Goal: Book appointment/travel/reservation

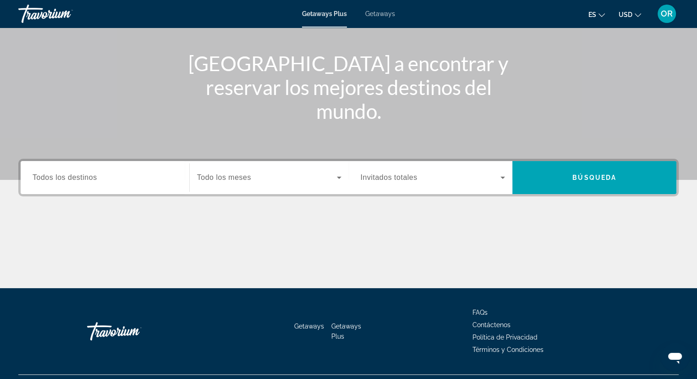
scroll to position [117, 0]
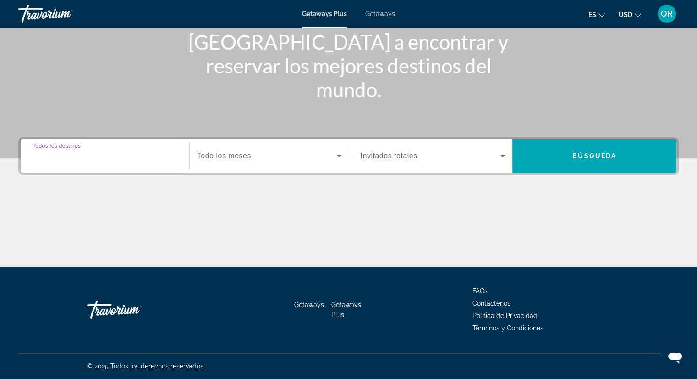
click at [125, 157] on input "Destination Todos los destinos" at bounding box center [105, 156] width 145 height 11
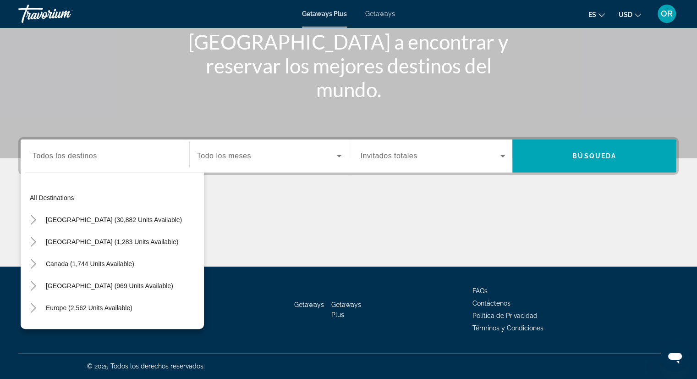
click at [283, 193] on div "Destination Todos los destinos All destinations [GEOGRAPHIC_DATA] (30,882 units…" at bounding box center [348, 201] width 697 height 129
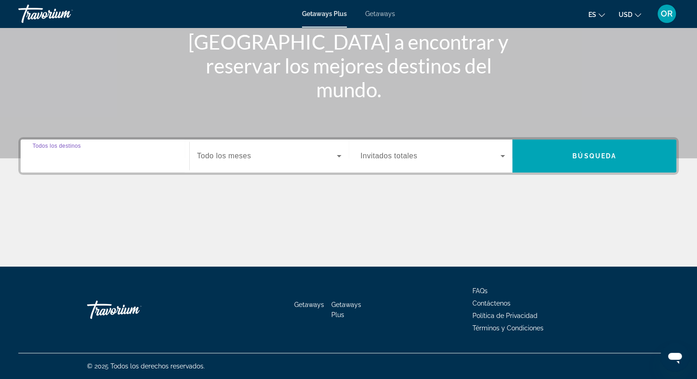
click at [129, 151] on input "Destination Todos los destinos" at bounding box center [105, 156] width 145 height 11
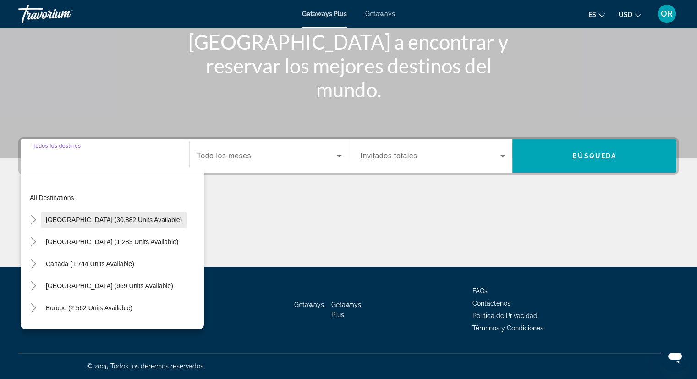
click at [149, 216] on span "[GEOGRAPHIC_DATA] (30,882 units available)" at bounding box center [114, 219] width 136 height 7
type input "**********"
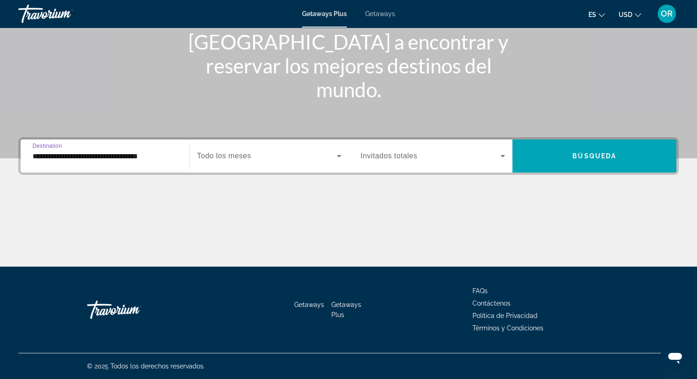
click at [336, 155] on icon "Search widget" at bounding box center [339, 155] width 11 height 11
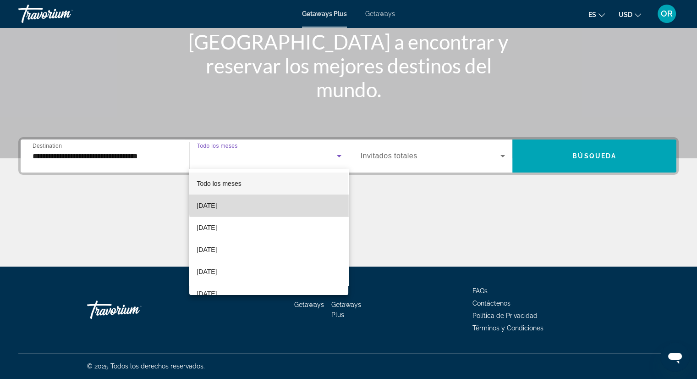
click at [325, 199] on mat-option "[DATE]" at bounding box center [268, 205] width 159 height 22
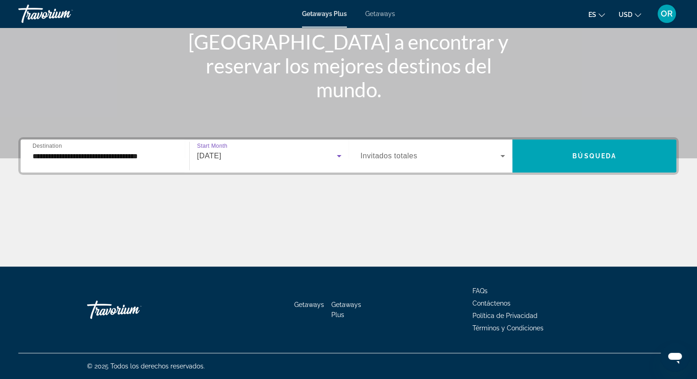
click at [339, 153] on icon "Search widget" at bounding box center [339, 155] width 11 height 11
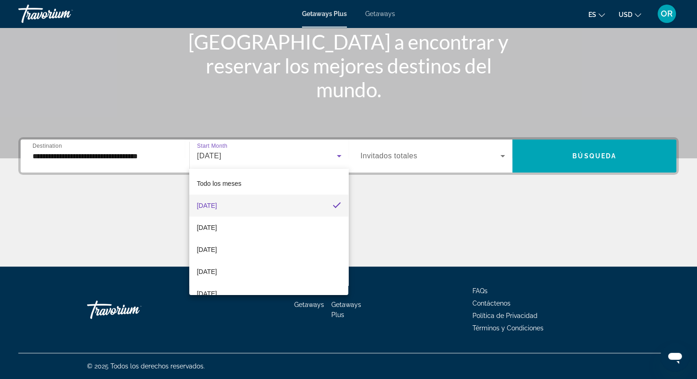
click at [502, 155] on div at bounding box center [348, 189] width 697 height 379
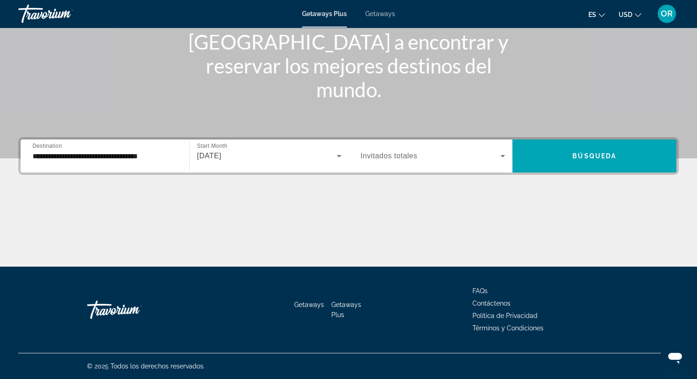
click at [502, 155] on icon "Search widget" at bounding box center [503, 156] width 5 height 2
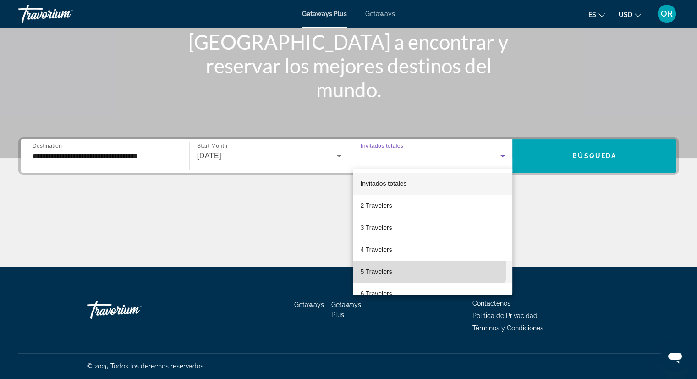
click at [408, 269] on mat-option "5 Travelers" at bounding box center [433, 271] width 160 height 22
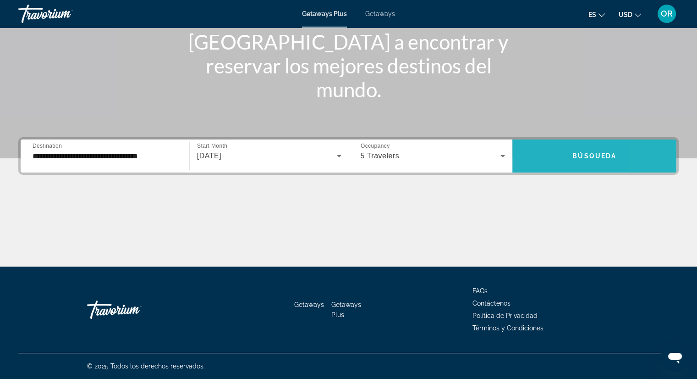
click at [661, 157] on span "Search widget" at bounding box center [594, 156] width 164 height 22
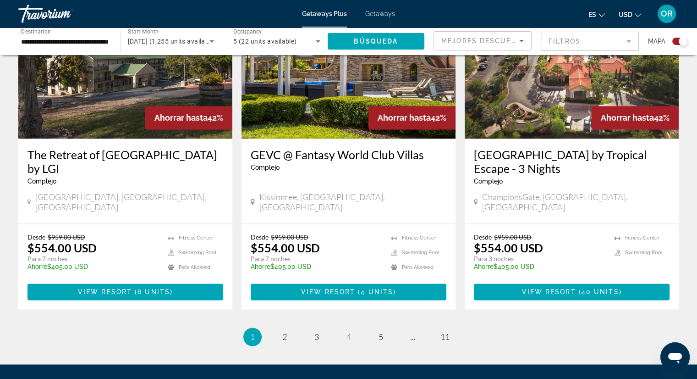
scroll to position [1402, 0]
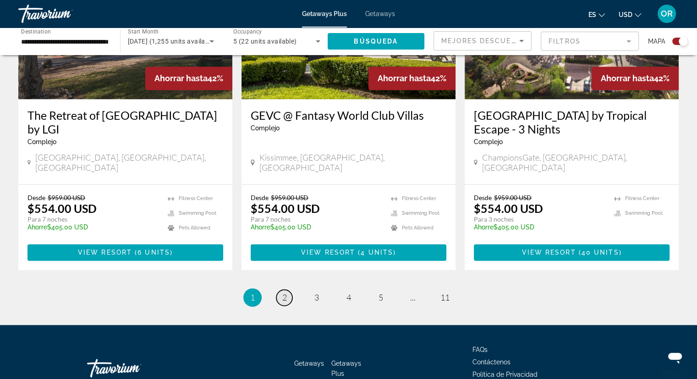
click at [286, 292] on span "2" at bounding box center [284, 297] width 5 height 10
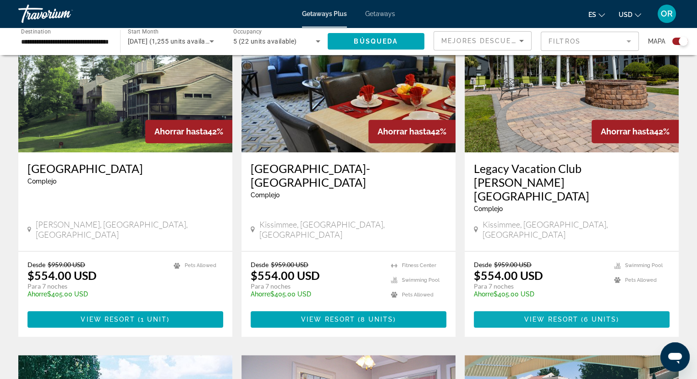
scroll to position [367, 0]
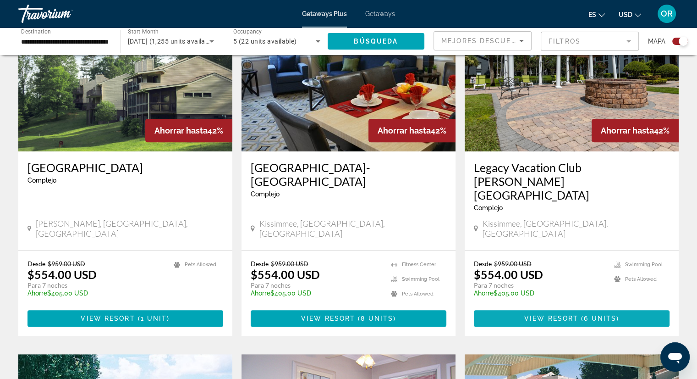
click at [579, 314] on span "Main content" at bounding box center [579, 317] width 3 height 7
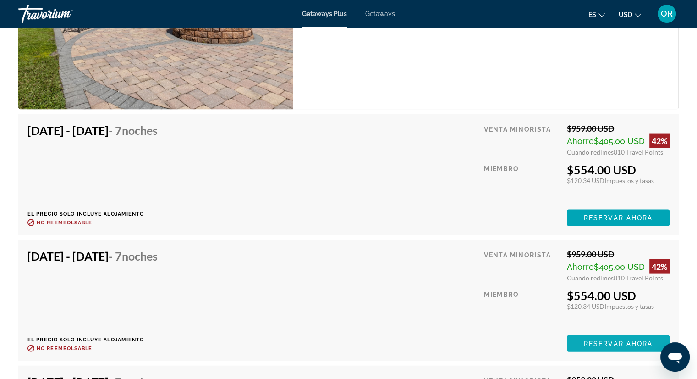
scroll to position [1788, 0]
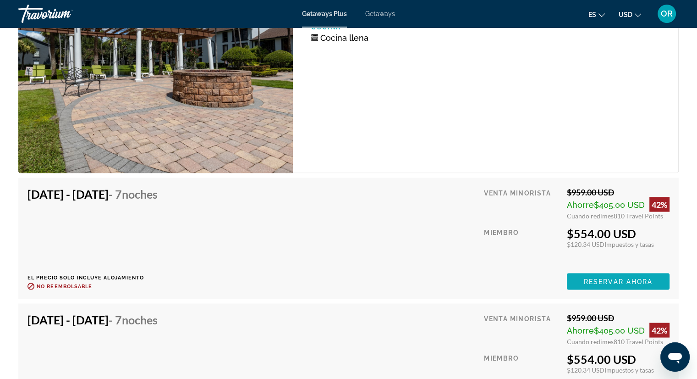
click at [644, 280] on span "Reservar ahora" at bounding box center [618, 281] width 69 height 7
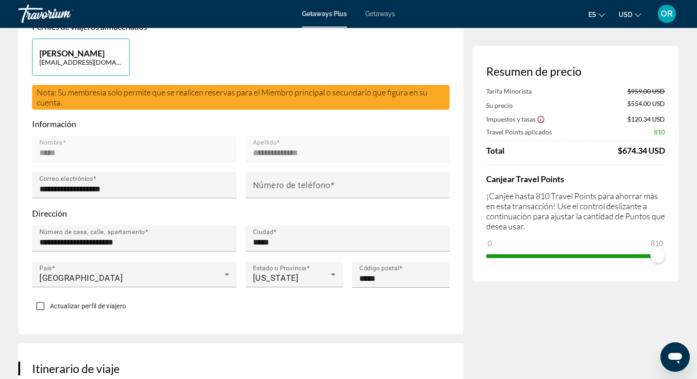
scroll to position [321, 0]
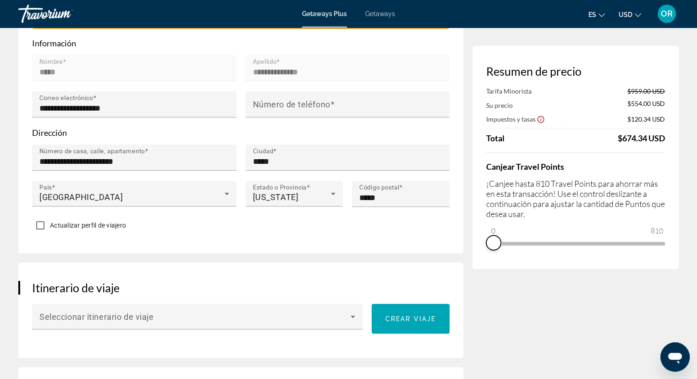
drag, startPoint x: 652, startPoint y: 256, endPoint x: 479, endPoint y: 255, distance: 172.4
click at [480, 256] on div "Resumen de precio Tarifa Minorista $959.00 USD Su precio $554.00 USD Impuestos …" at bounding box center [576, 157] width 206 height 223
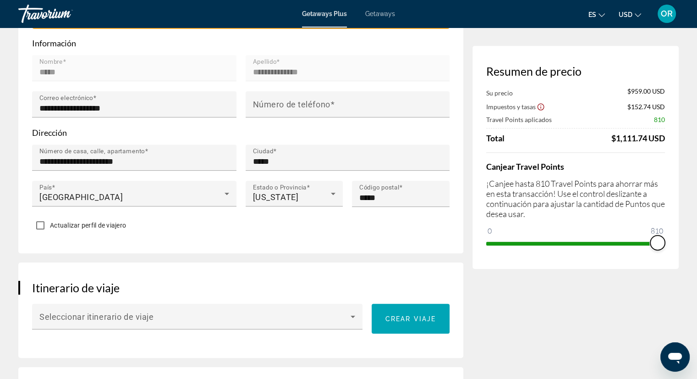
drag, startPoint x: 496, startPoint y: 232, endPoint x: 675, endPoint y: 261, distance: 181.5
click at [675, 261] on div "Resumen de precio Su precio $959.00 USD Impuestos y tasas $152.74 USD Travel Po…" at bounding box center [576, 157] width 206 height 223
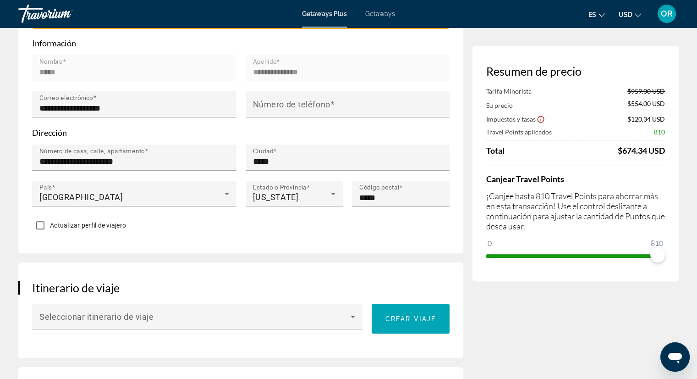
drag, startPoint x: 678, startPoint y: 292, endPoint x: 639, endPoint y: 276, distance: 42.4
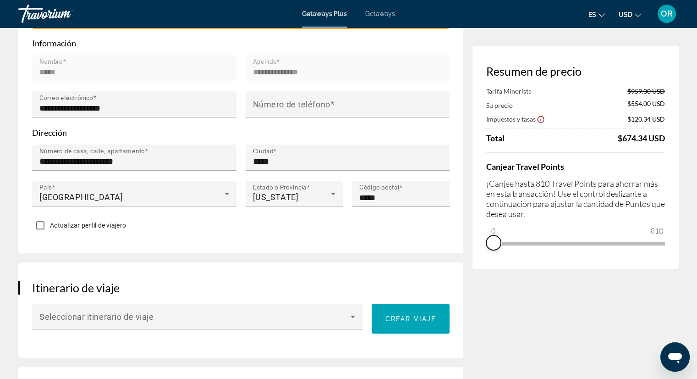
drag, startPoint x: 660, startPoint y: 257, endPoint x: 437, endPoint y: 244, distance: 222.7
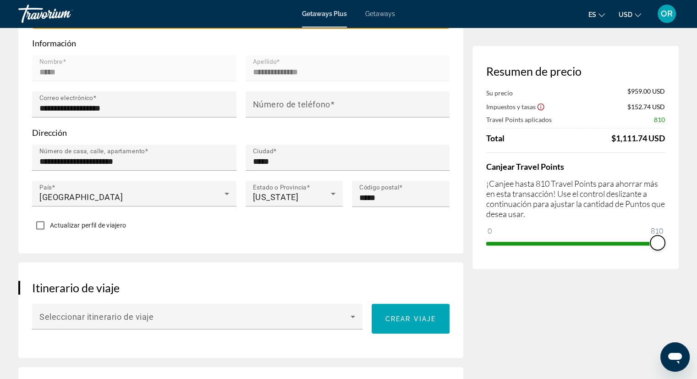
drag, startPoint x: 494, startPoint y: 229, endPoint x: 666, endPoint y: 263, distance: 175.2
click at [666, 263] on div "Resumen de precio Su precio $959.00 USD Impuestos y tasas $152.74 USD Travel Po…" at bounding box center [576, 157] width 206 height 223
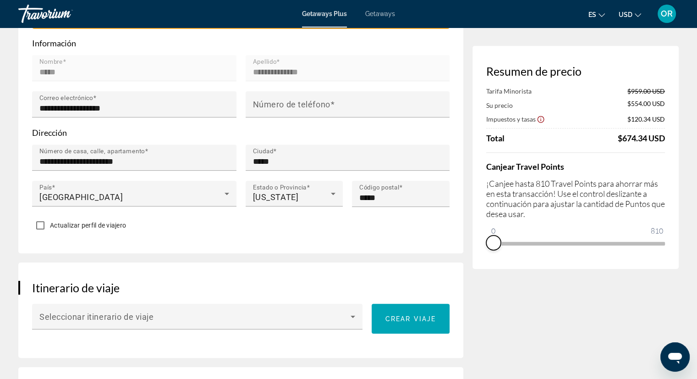
drag, startPoint x: 661, startPoint y: 253, endPoint x: 479, endPoint y: 271, distance: 182.8
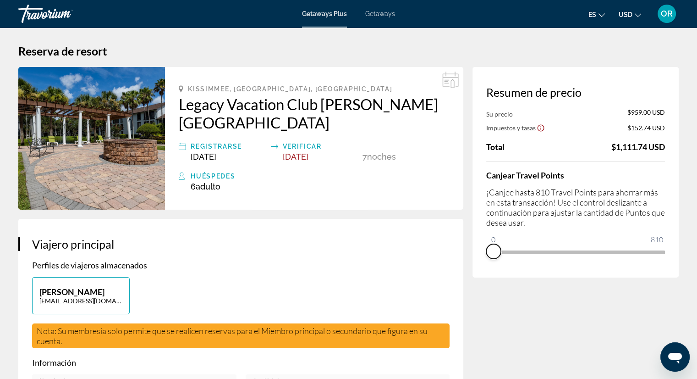
scroll to position [0, 0]
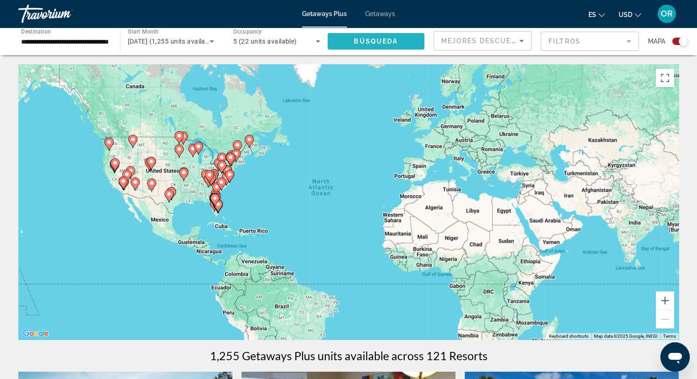
drag, startPoint x: 367, startPoint y: 41, endPoint x: 352, endPoint y: 42, distance: 15.2
click at [352, 42] on button "Búsqueda" at bounding box center [376, 41] width 97 height 17
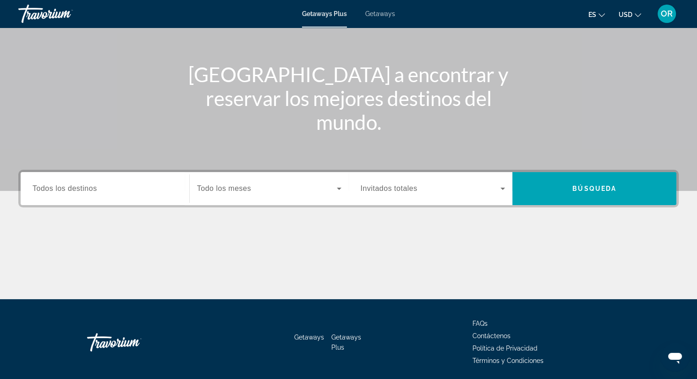
scroll to position [117, 0]
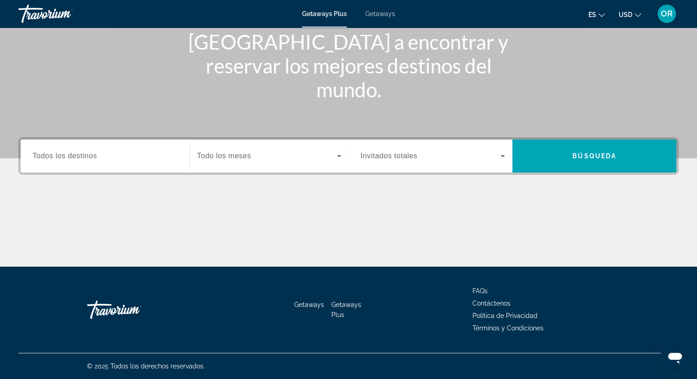
click at [181, 153] on div "Destination Todos los destinos" at bounding box center [105, 156] width 160 height 26
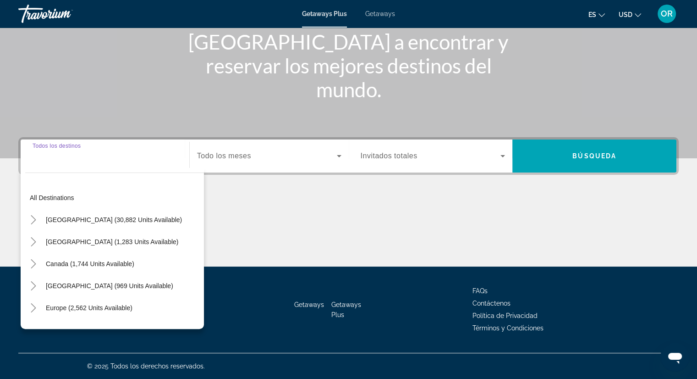
click at [127, 220] on span "[GEOGRAPHIC_DATA] (30,882 units available)" at bounding box center [114, 219] width 136 height 7
type input "**********"
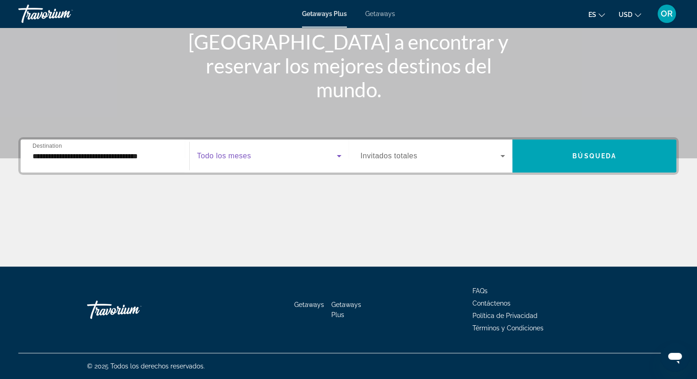
click at [336, 154] on icon "Search widget" at bounding box center [339, 155] width 11 height 11
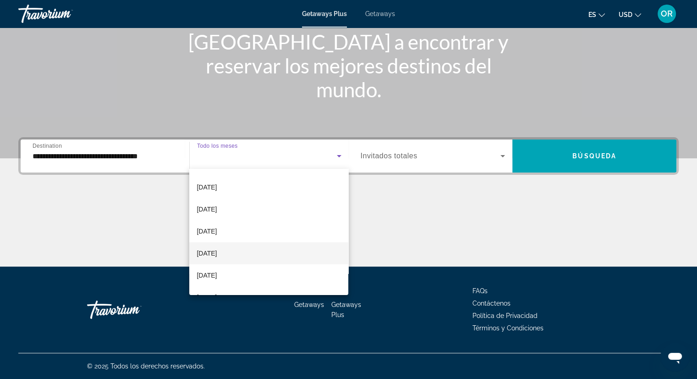
scroll to position [138, 0]
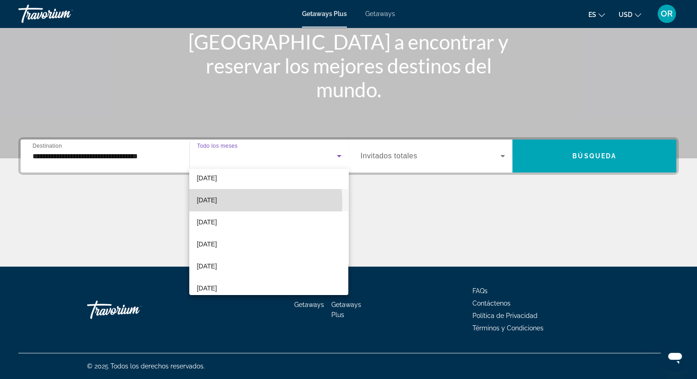
click at [217, 202] on span "[DATE]" at bounding box center [207, 199] width 20 height 11
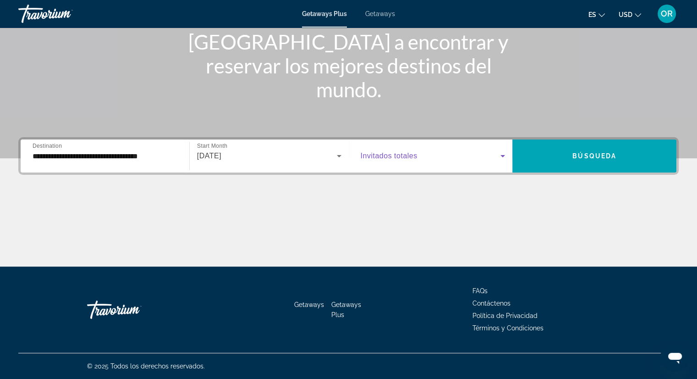
click at [500, 158] on icon "Search widget" at bounding box center [502, 155] width 11 height 11
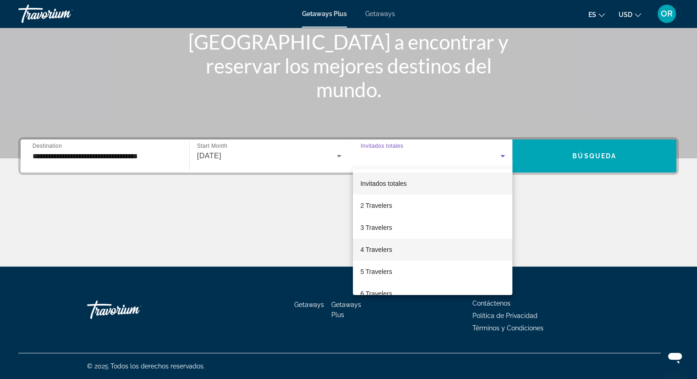
scroll to position [46, 0]
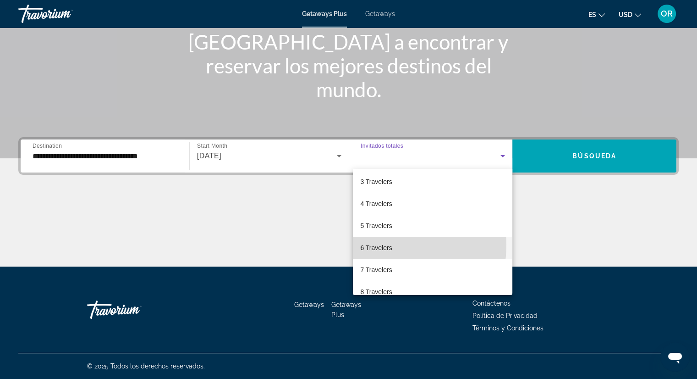
click at [377, 244] on span "6 Travelers" at bounding box center [376, 247] width 32 height 11
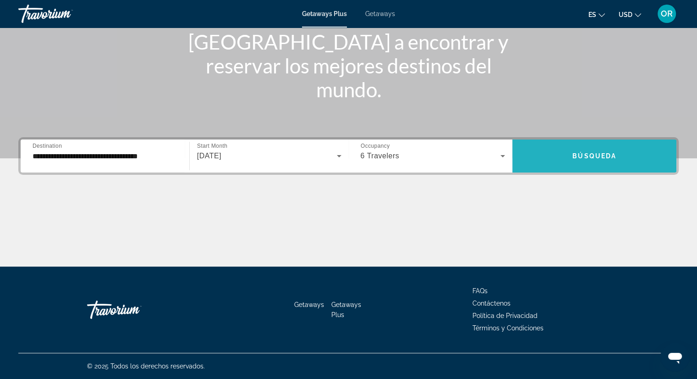
click at [584, 165] on span "Search widget" at bounding box center [594, 156] width 164 height 22
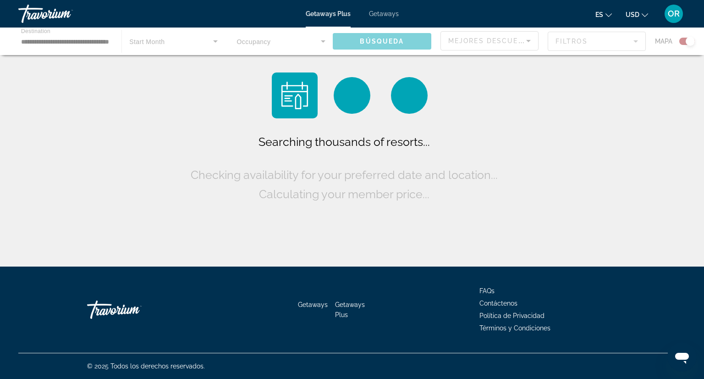
click at [584, 165] on div "Searching thousands of resorts... Checking availability for your preferred date…" at bounding box center [352, 135] width 704 height 271
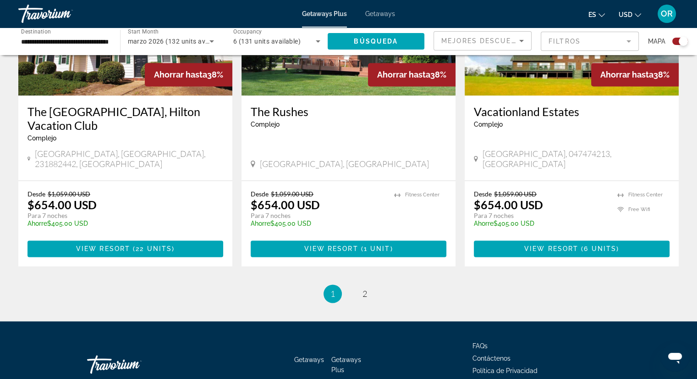
scroll to position [1429, 0]
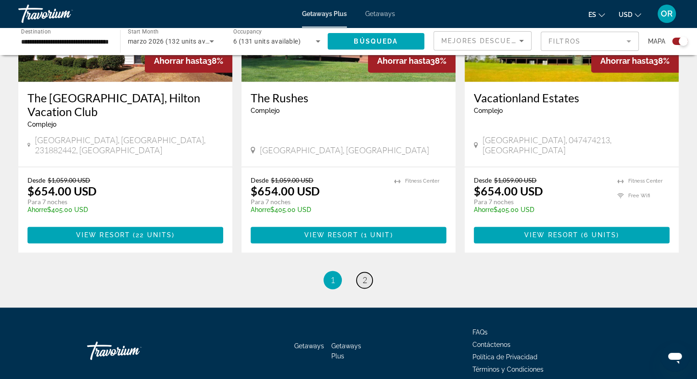
click at [368, 272] on link "page 2" at bounding box center [365, 280] width 16 height 16
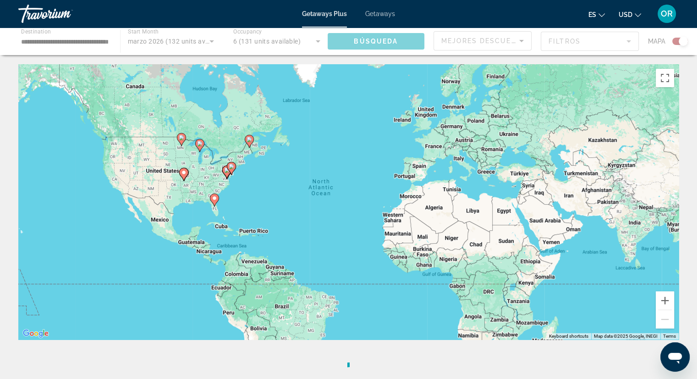
click at [368, 239] on div "To activate drag with keyboard, press Alt + Enter. Once in keyboard drag state,…" at bounding box center [348, 201] width 661 height 275
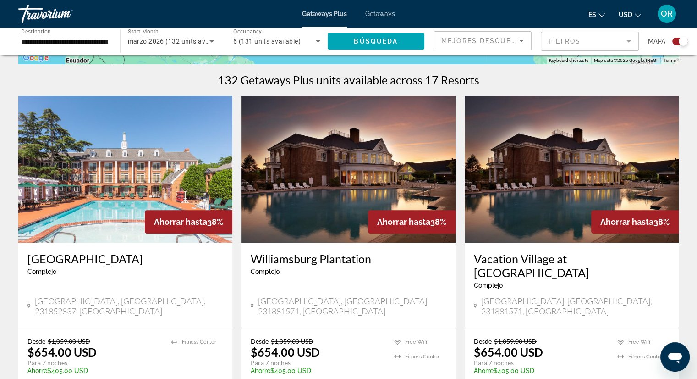
scroll to position [260, 0]
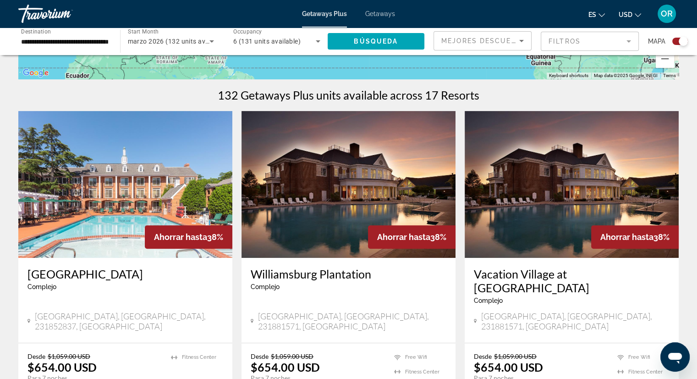
click at [147, 240] on div "Ahorrar hasta 38%" at bounding box center [189, 236] width 88 height 23
click at [193, 176] on img "Main content" at bounding box center [125, 184] width 214 height 147
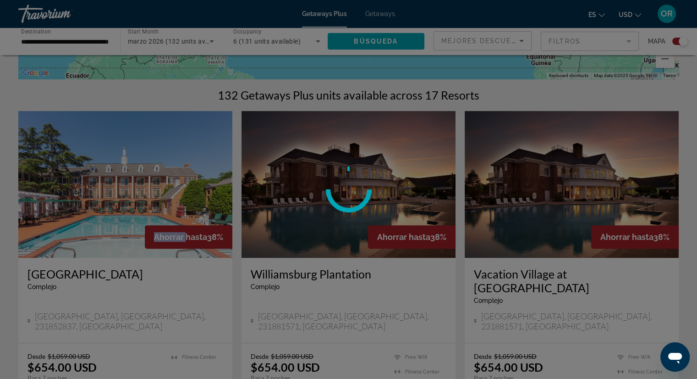
click at [193, 176] on div at bounding box center [348, 189] width 697 height 379
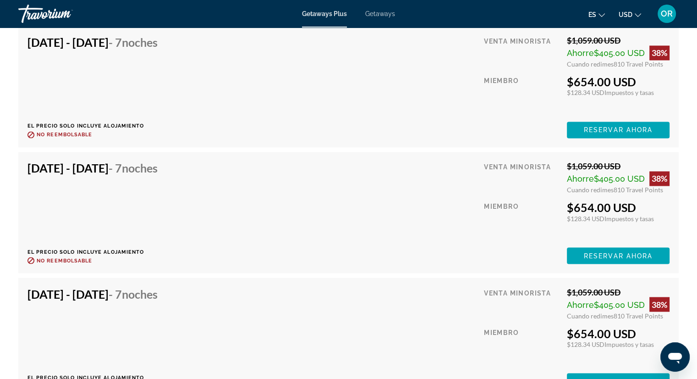
scroll to position [1604, 0]
